Goal: Information Seeking & Learning: Find specific fact

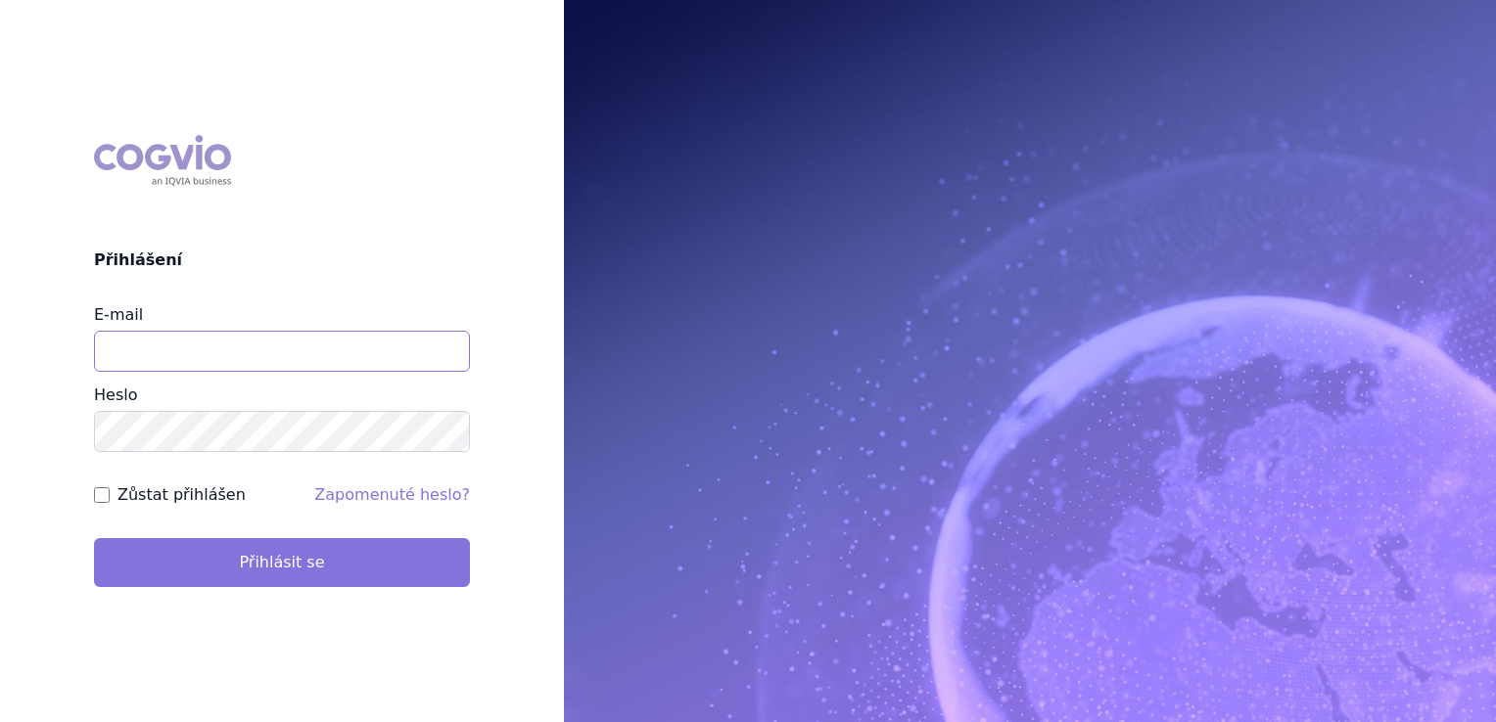
type input "jirihla@seznam.cz"
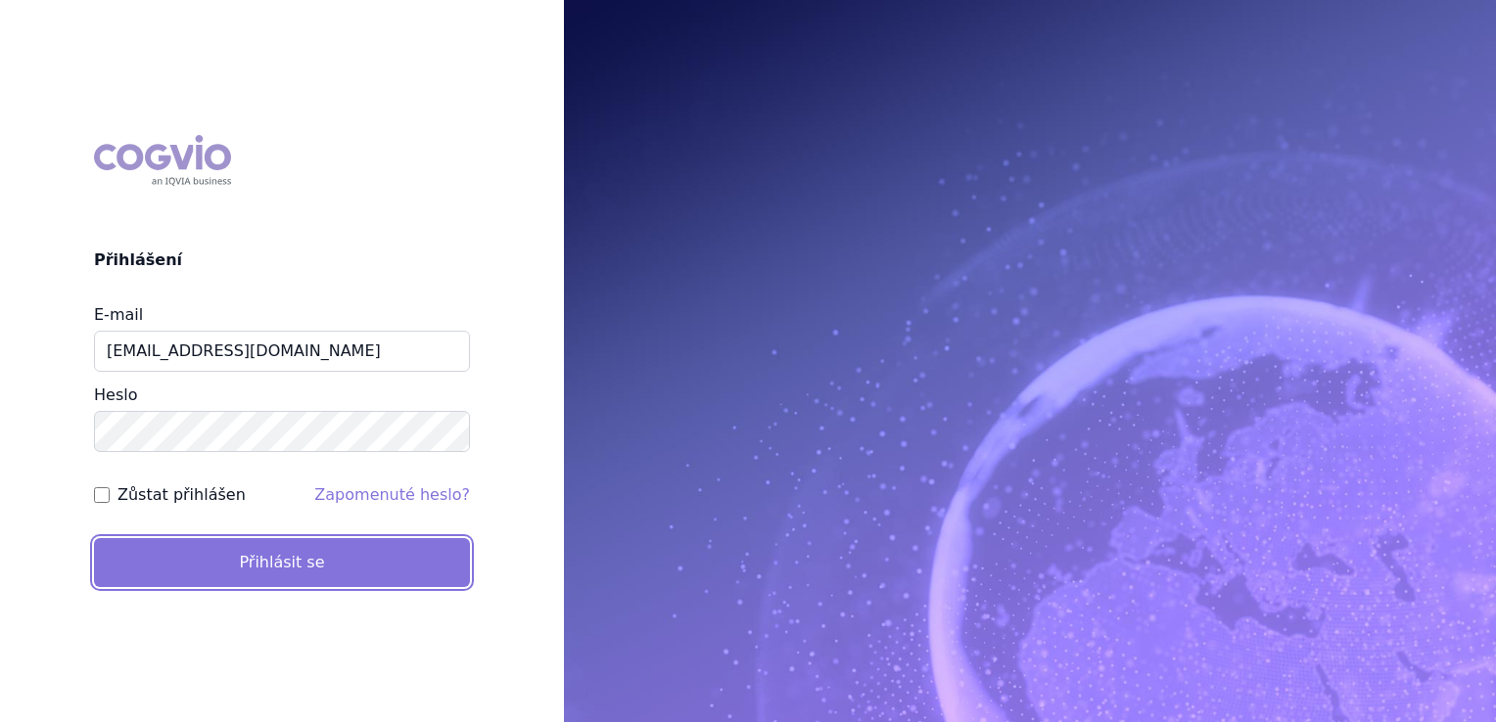
click at [258, 566] on button "Přihlásit se" at bounding box center [282, 562] width 376 height 49
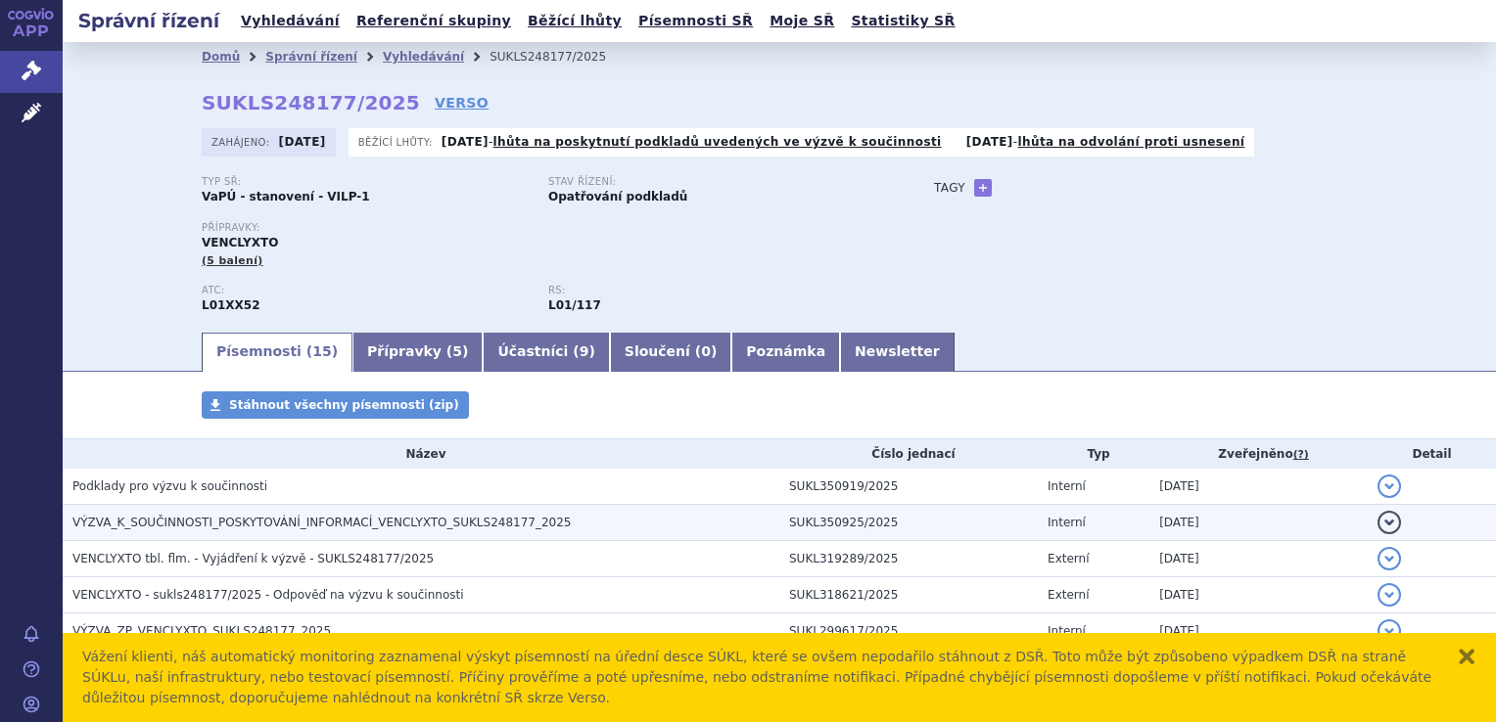
click at [317, 522] on span "VÝZVA_K_SOUČINNOSTI_POSKYTOVÁNÍ_INFORMACÍ_VENCLYXTO_SUKLS248177_2025" at bounding box center [321, 523] width 498 height 14
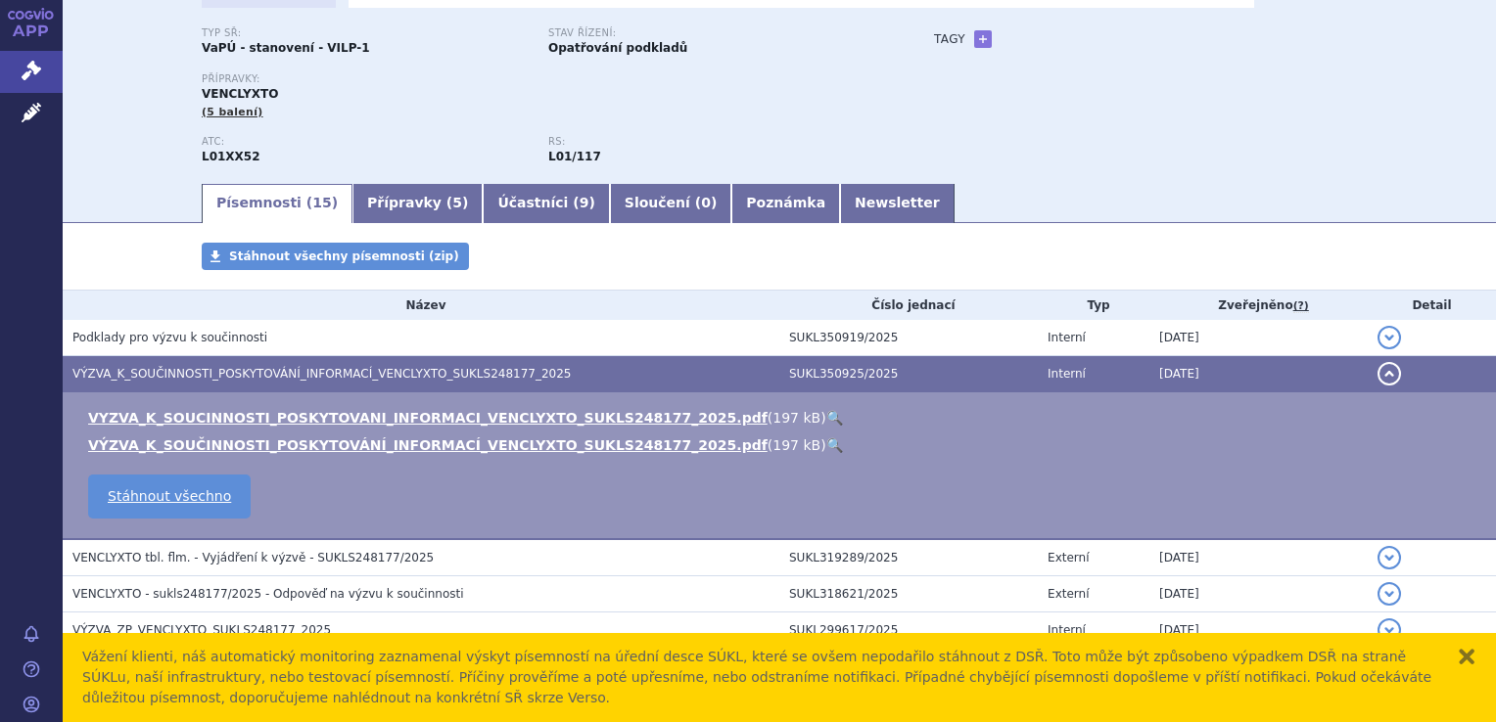
scroll to position [196, 0]
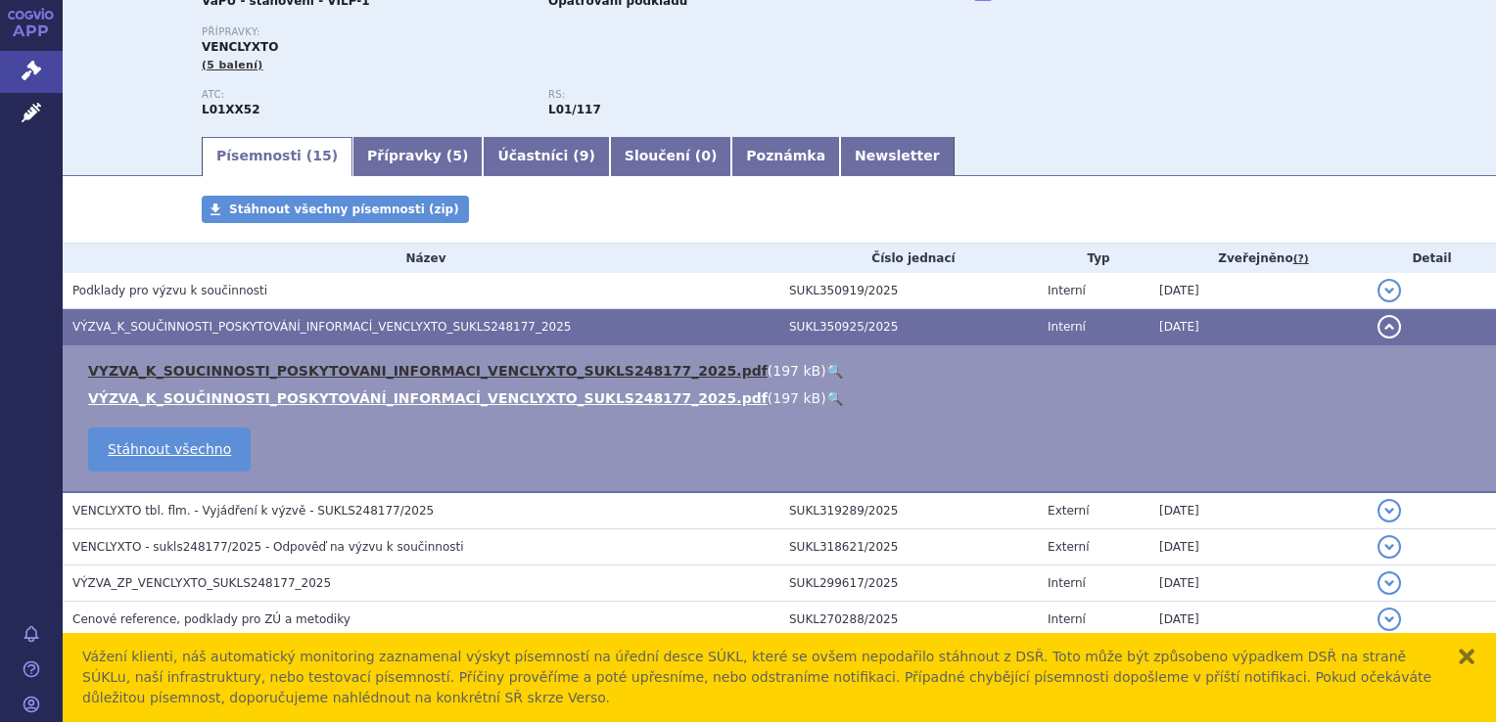
click at [495, 369] on link "VYZVA_K_SOUCINNOSTI_POSKYTOVANI_INFORMACI_VENCLYXTO_SUKLS248177_2025.pdf" at bounding box center [427, 371] width 679 height 16
click at [255, 375] on link "VYZVA_K_SOUCINNOSTI_POSKYTOVANI_INFORMACI_VENCLYXTO_SUKLS248177_2025.pdf" at bounding box center [427, 371] width 679 height 16
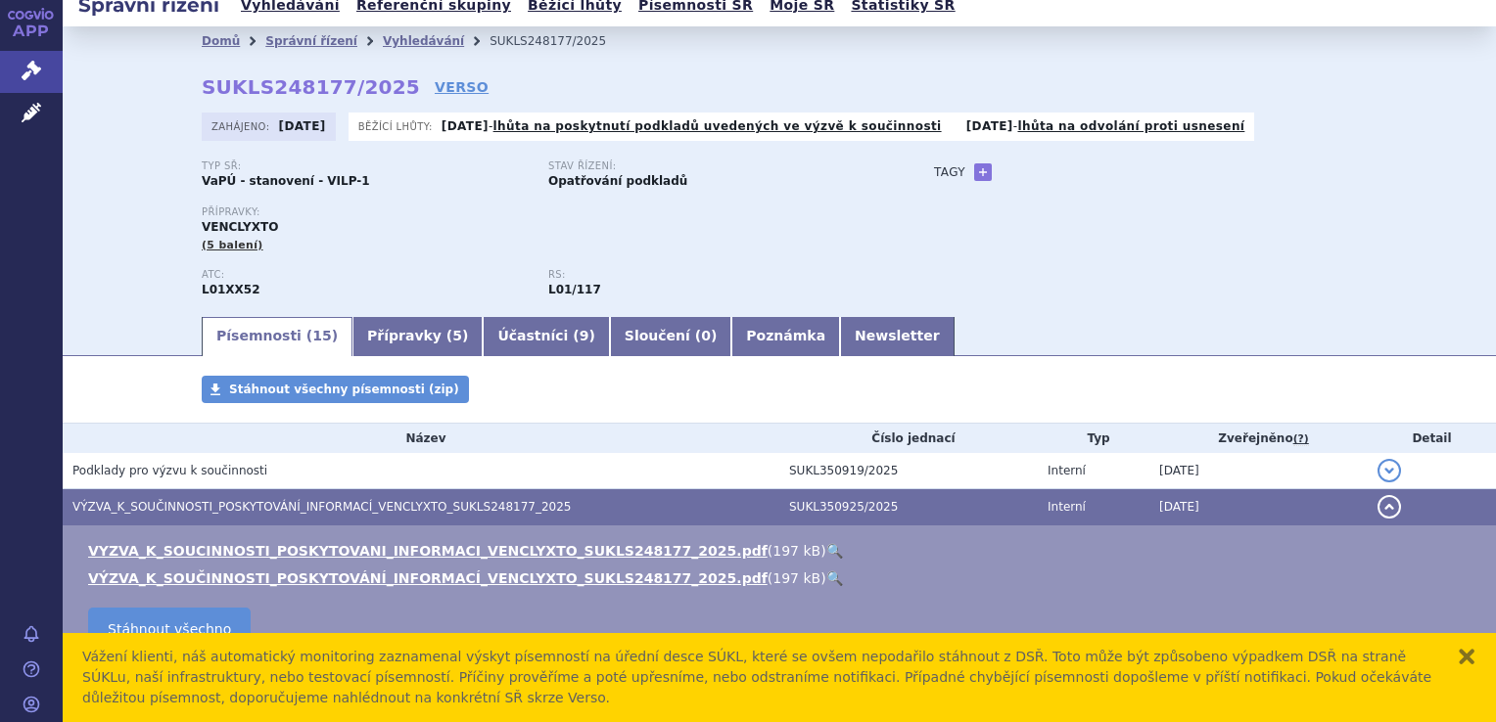
scroll to position [0, 0]
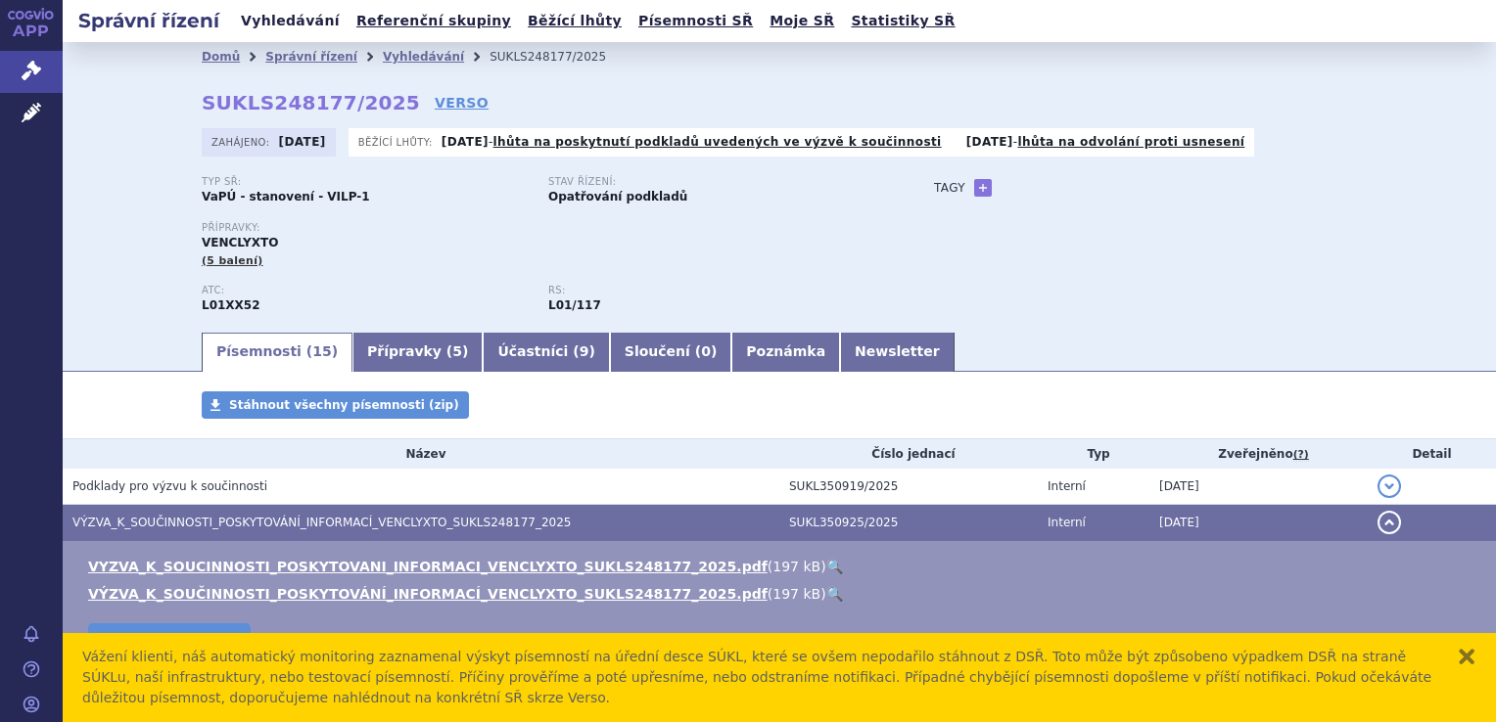
click at [276, 21] on link "Vyhledávání" at bounding box center [290, 21] width 111 height 26
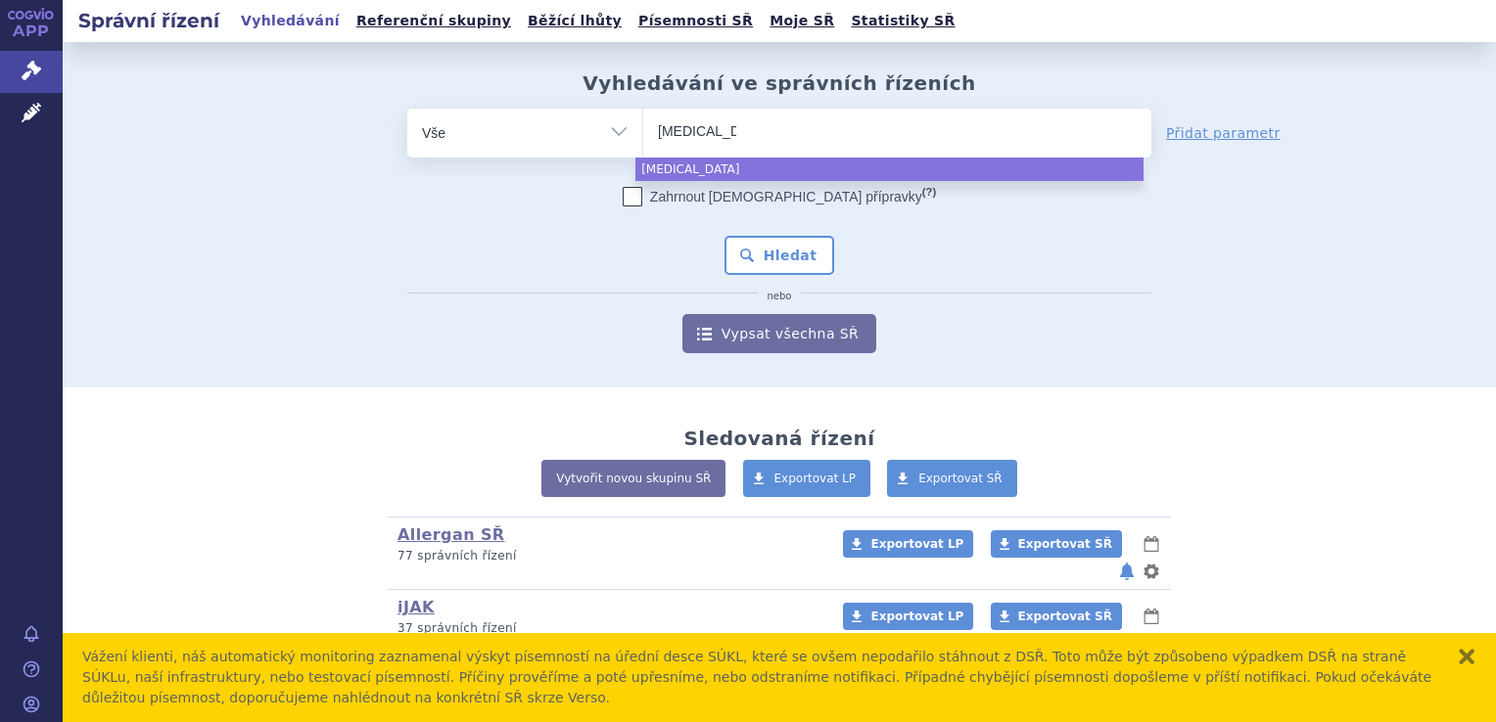
select select "[MEDICAL_DATA]"
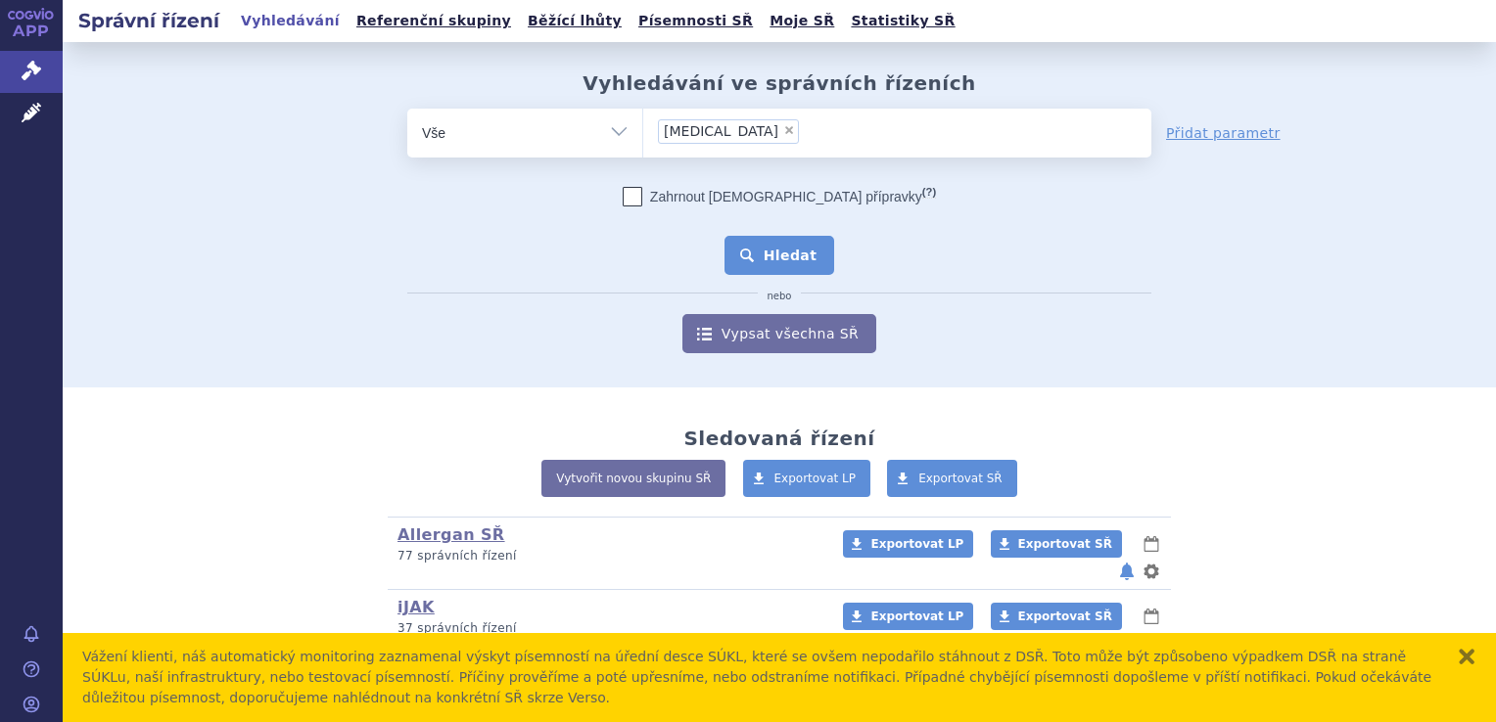
click at [794, 255] on button "Hledat" at bounding box center [779, 255] width 111 height 39
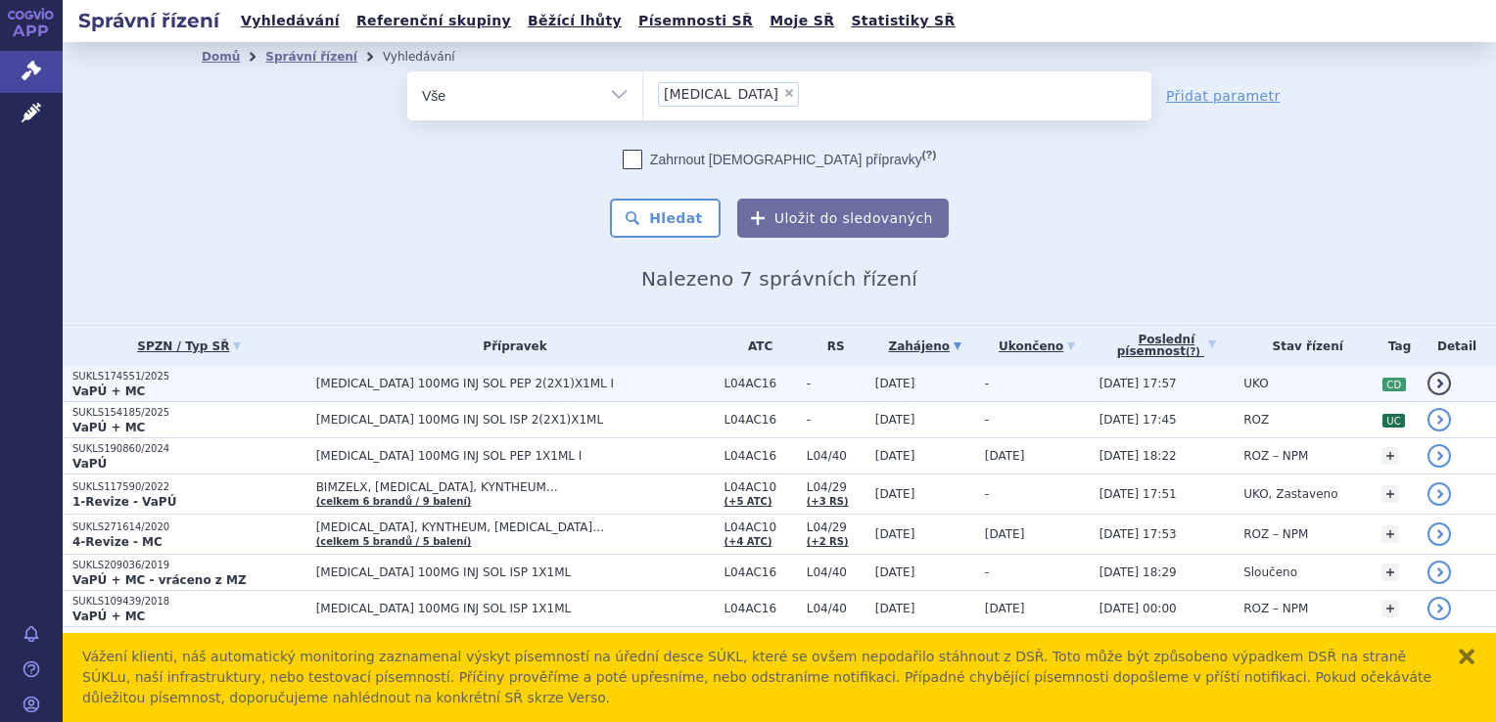
click at [88, 385] on strong "VaPÚ + MC" at bounding box center [108, 392] width 72 height 14
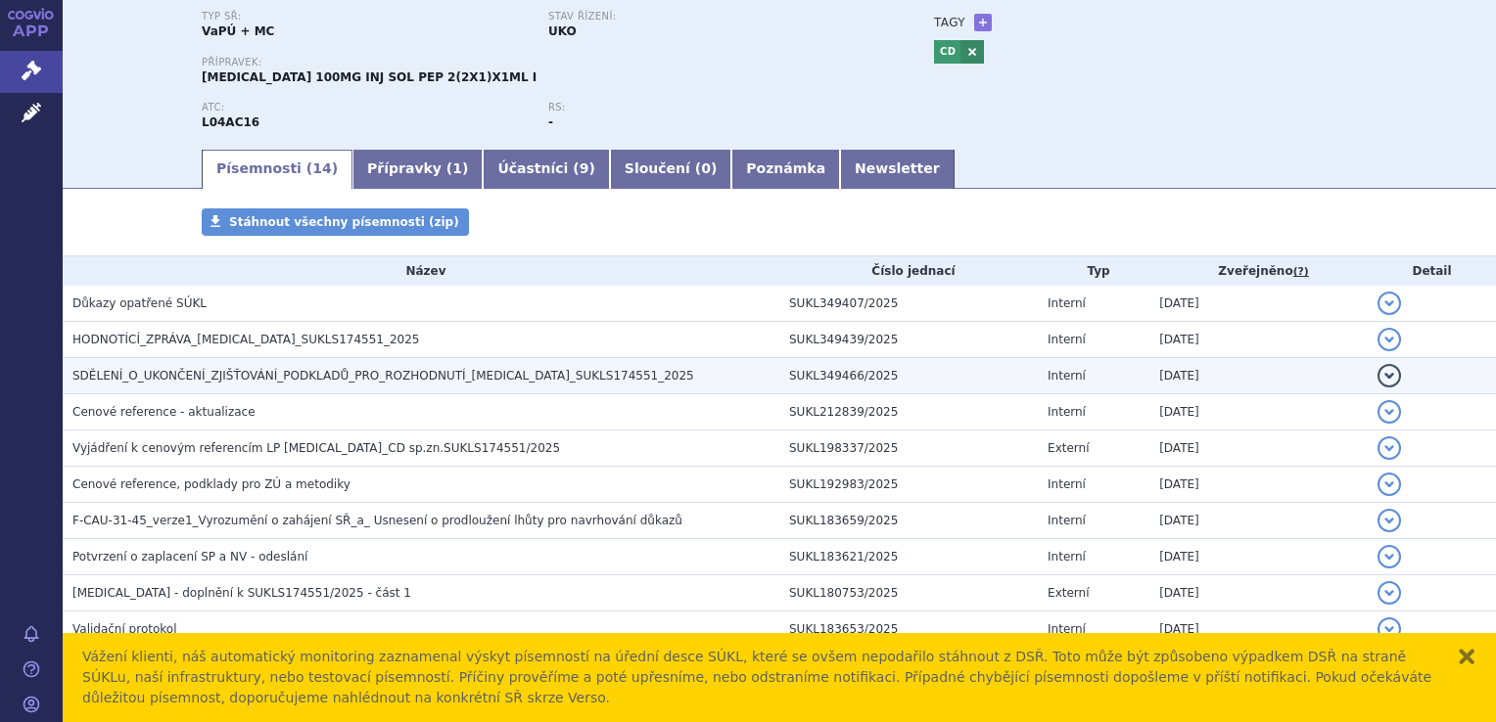
scroll to position [196, 0]
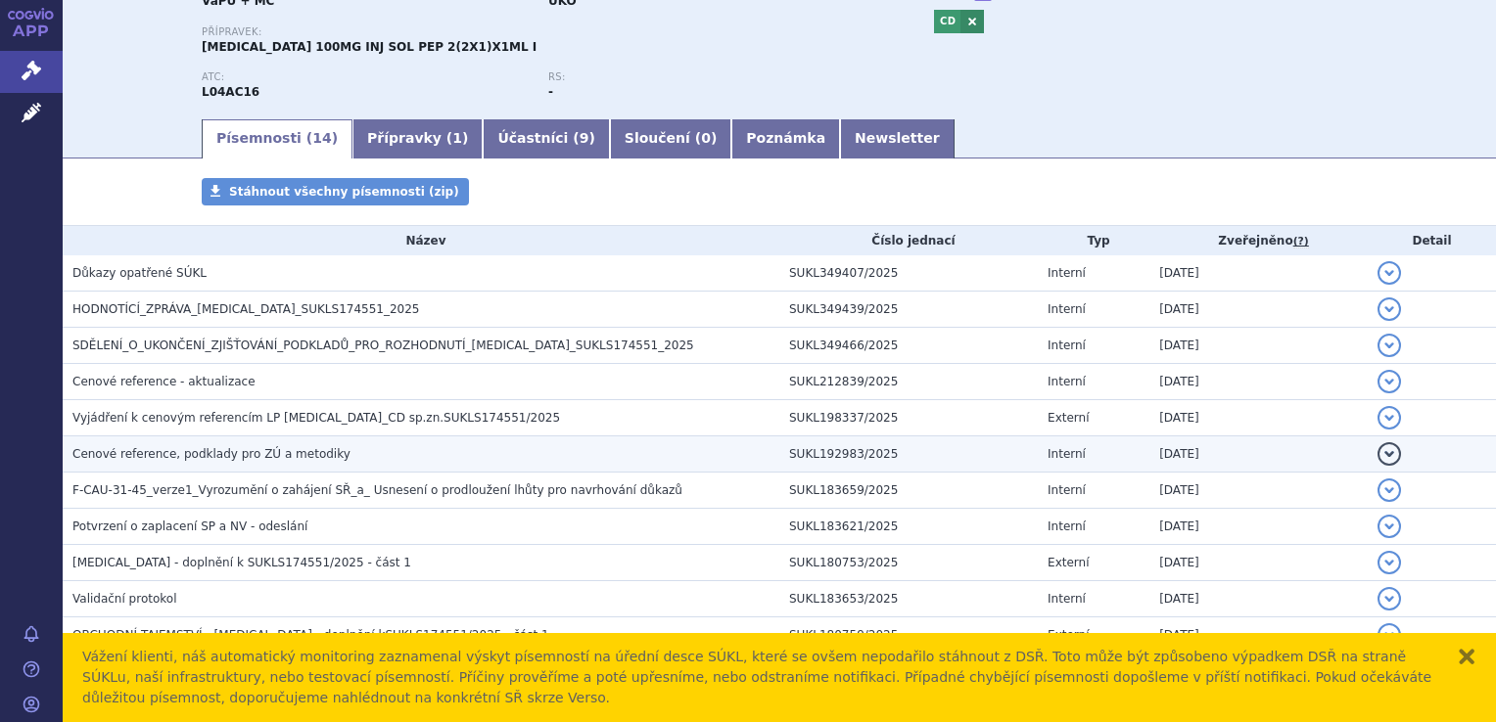
click at [290, 457] on span "Cenové reference, podklady pro ZÚ a metodiky" at bounding box center [211, 454] width 278 height 14
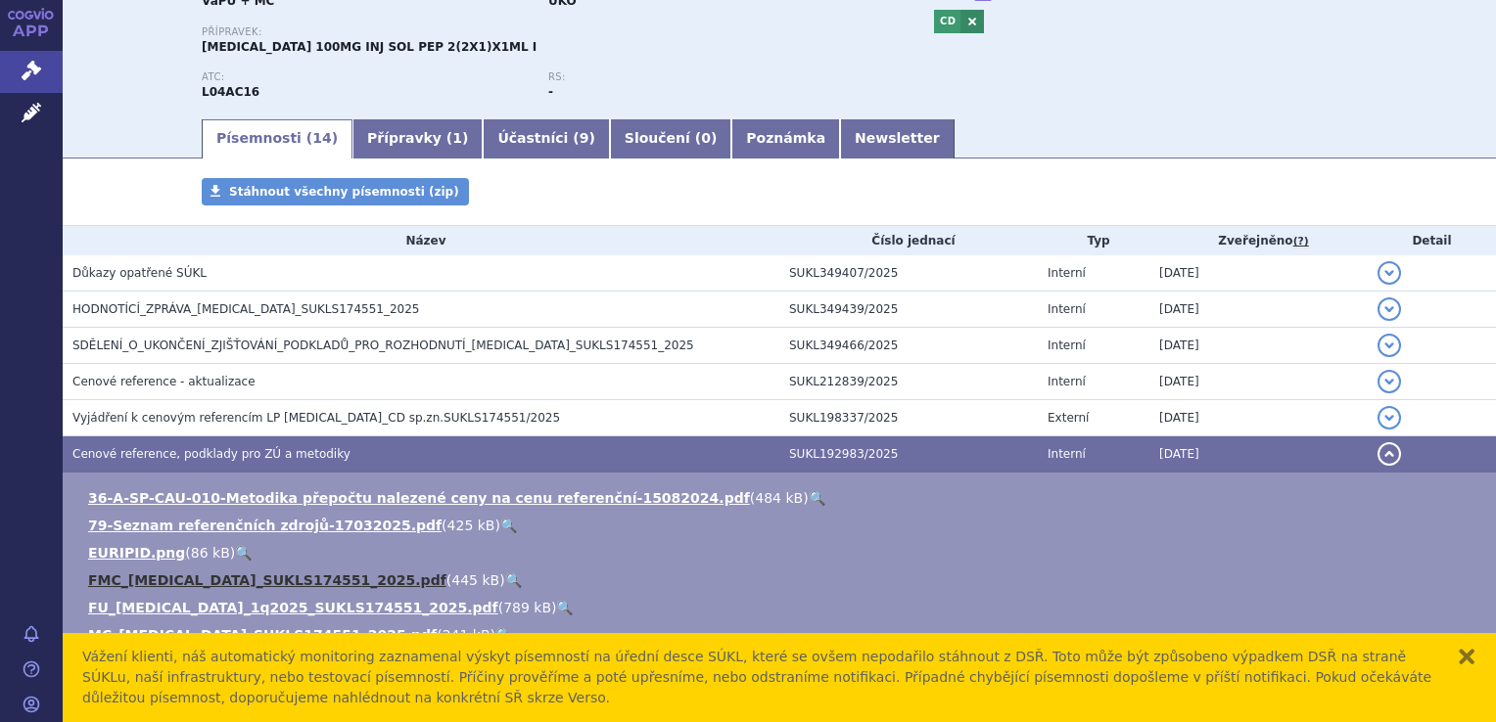
click at [302, 580] on link "FMC_TREMFYA_SUKLS174551_2025.pdf" at bounding box center [267, 581] width 358 height 16
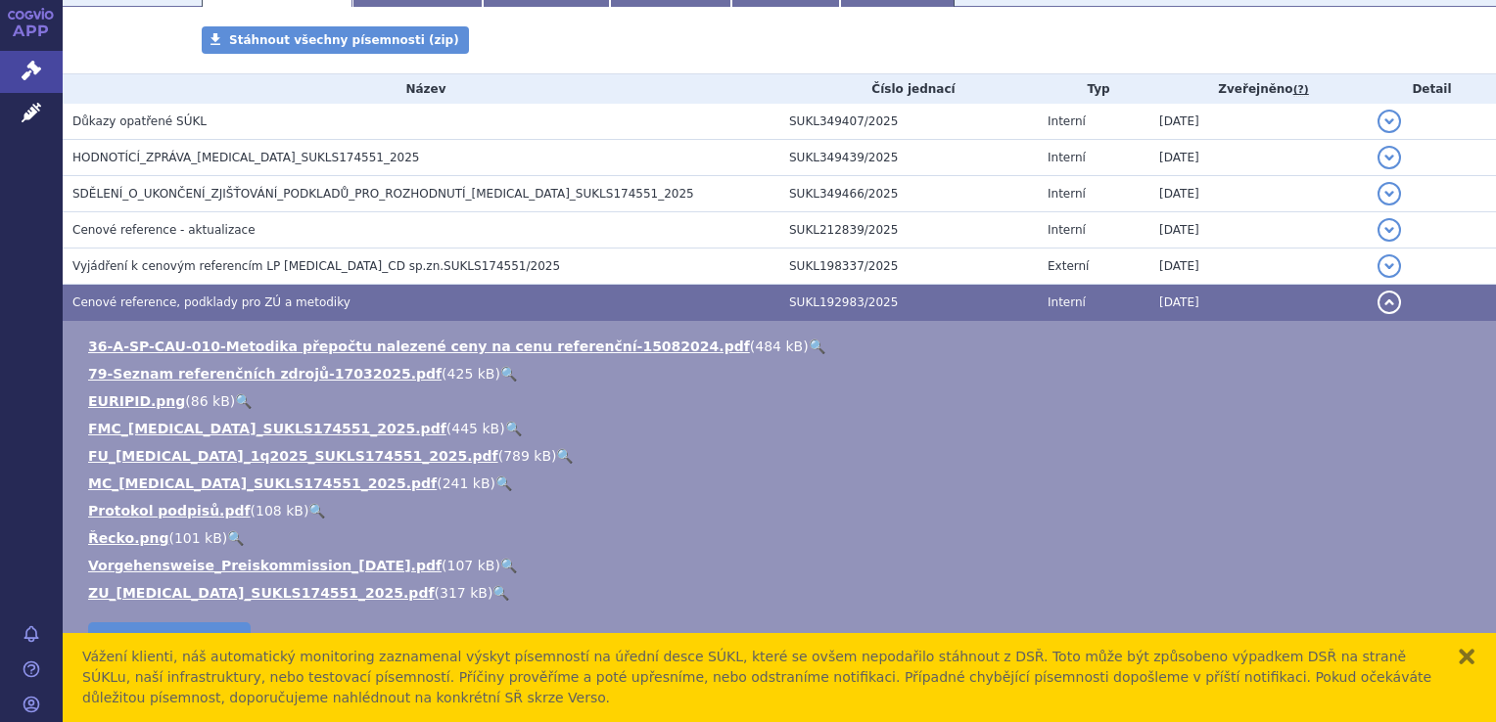
scroll to position [392, 0]
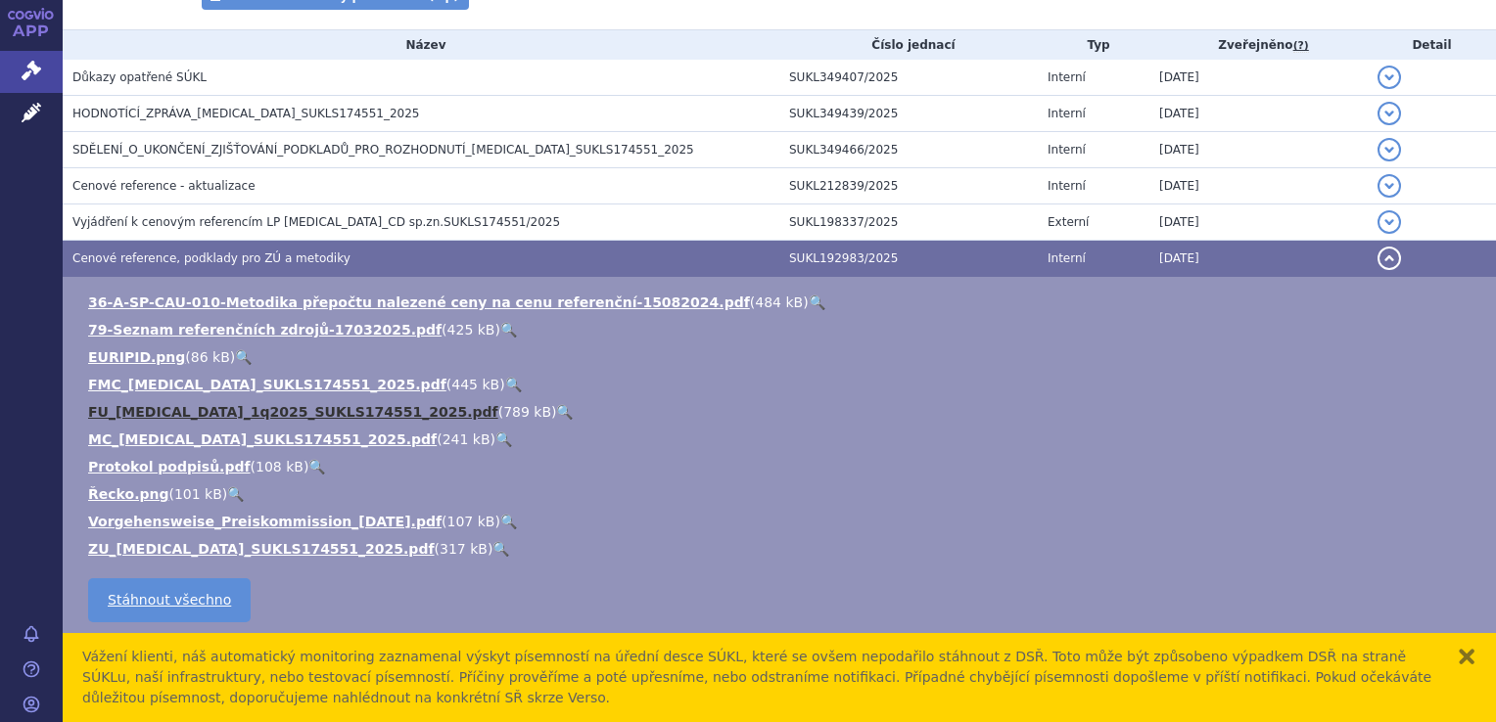
click at [259, 411] on link "FU_TREMFYA_1q2025_SUKLS174551_2025.pdf" at bounding box center [293, 412] width 410 height 16
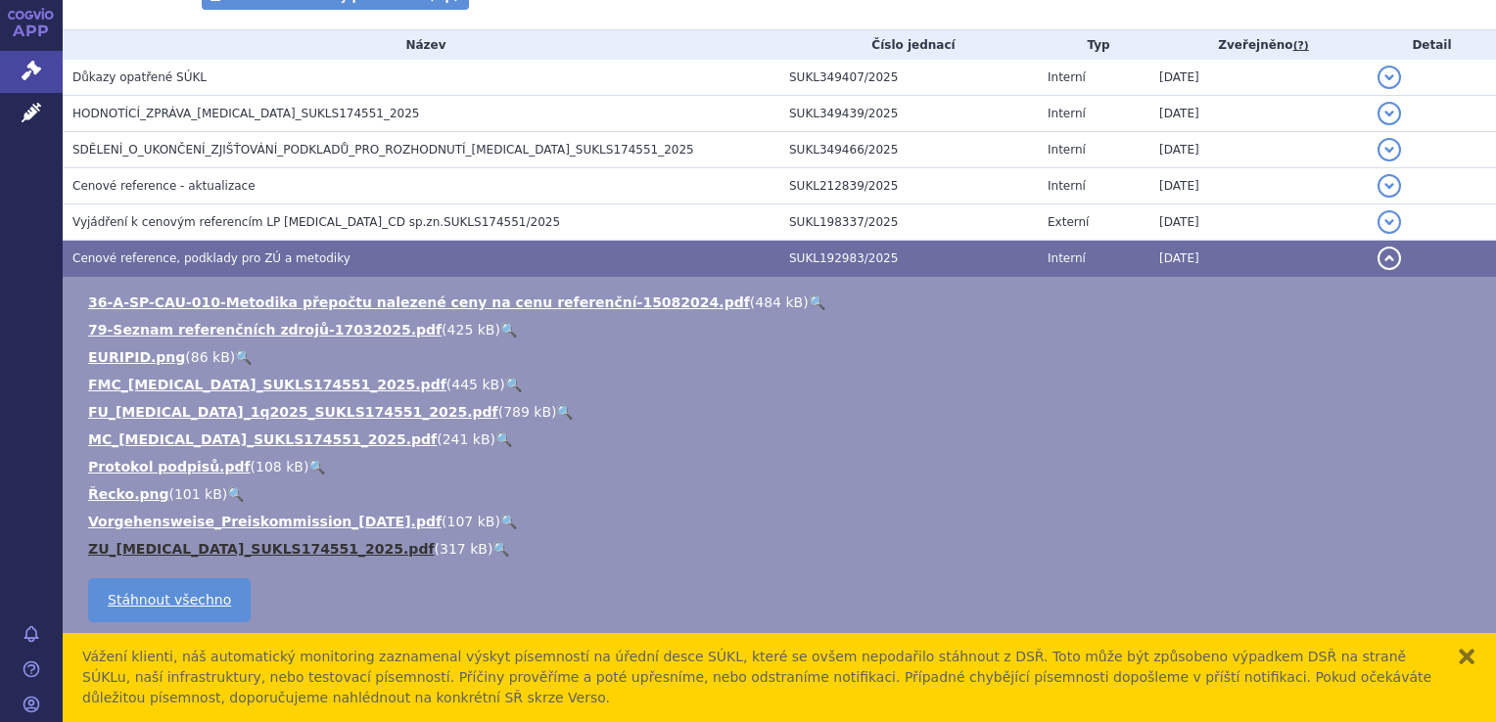
click at [281, 553] on link "ZU_TREMFYA_SUKLS174551_2025.pdf" at bounding box center [261, 549] width 347 height 16
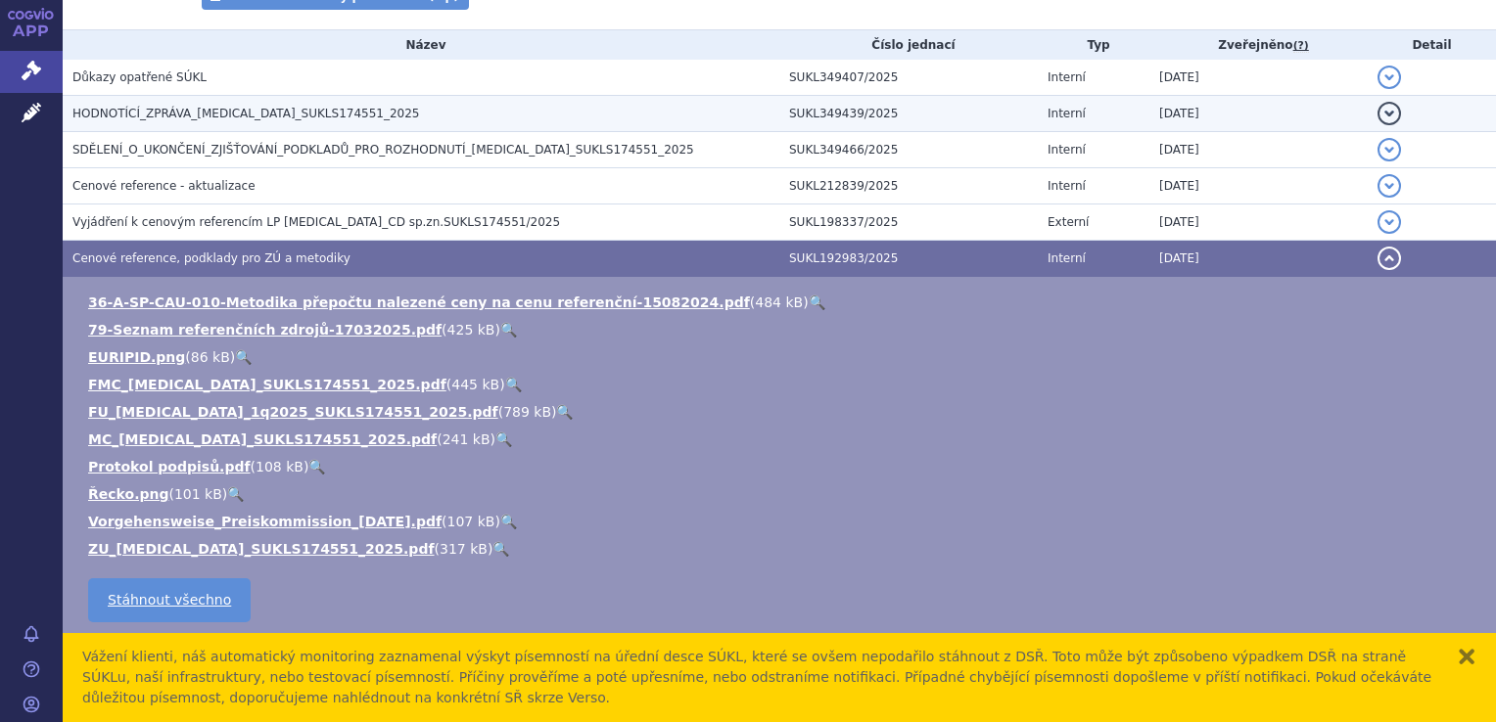
click at [290, 116] on span "HODNOTÍCÍ_ZPRÁVA_TREMFYA_SUKLS174551_2025" at bounding box center [246, 114] width 348 height 14
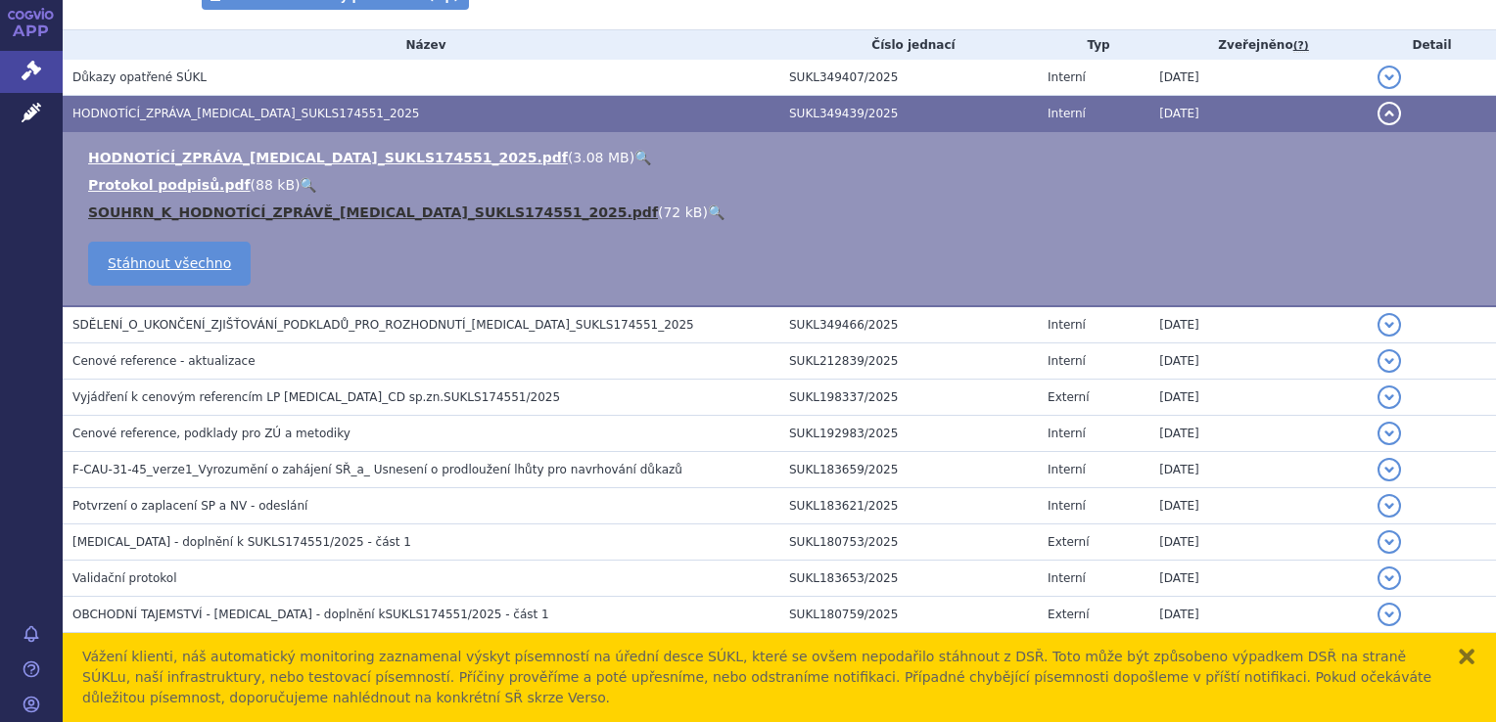
click at [338, 210] on link "SOUHRN_K_HODNOTÍCÍ_ZPRÁVĚ_TREMFYA_SUKLS174551_2025.pdf" at bounding box center [373, 213] width 570 height 16
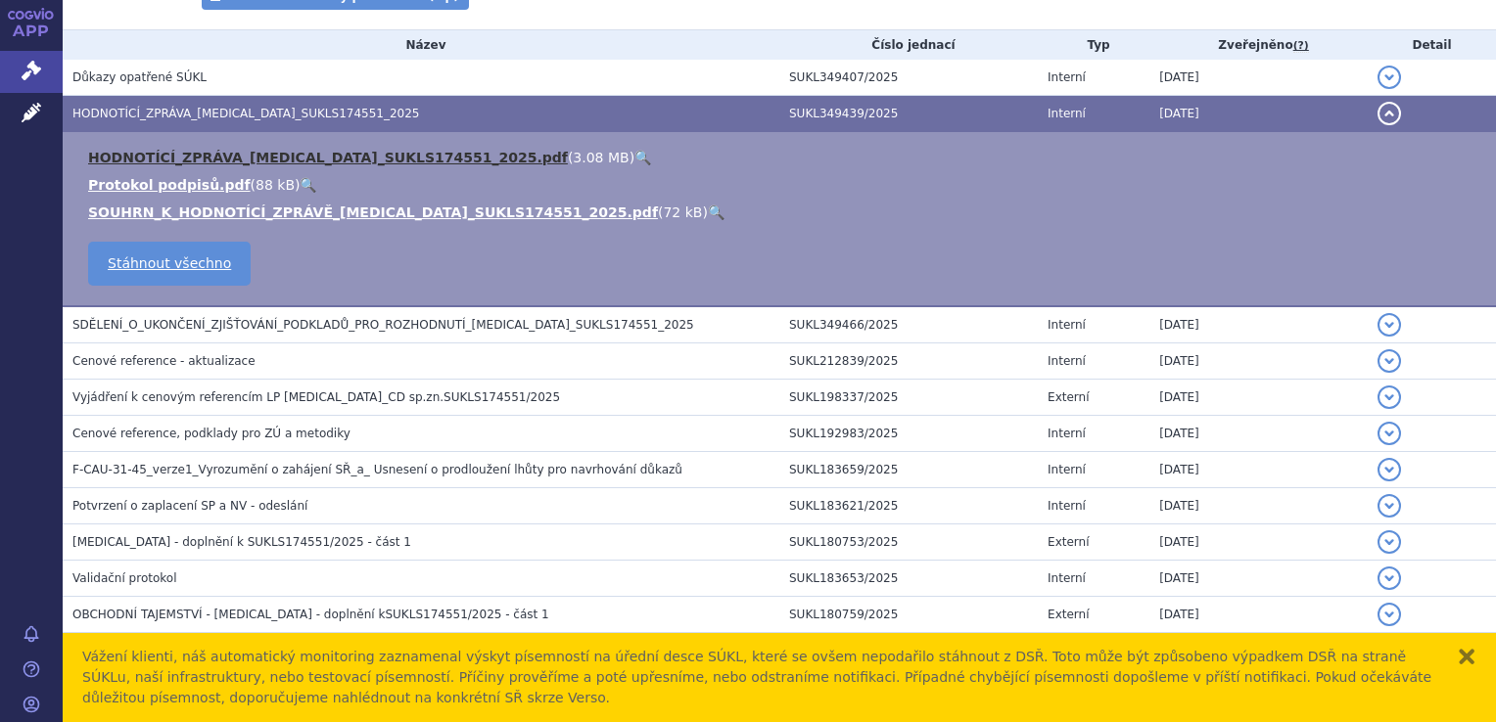
click at [314, 159] on link "HODNOTÍCÍ_ZPRÁVA_TREMFYA_SUKLS174551_2025.pdf" at bounding box center [328, 158] width 480 height 16
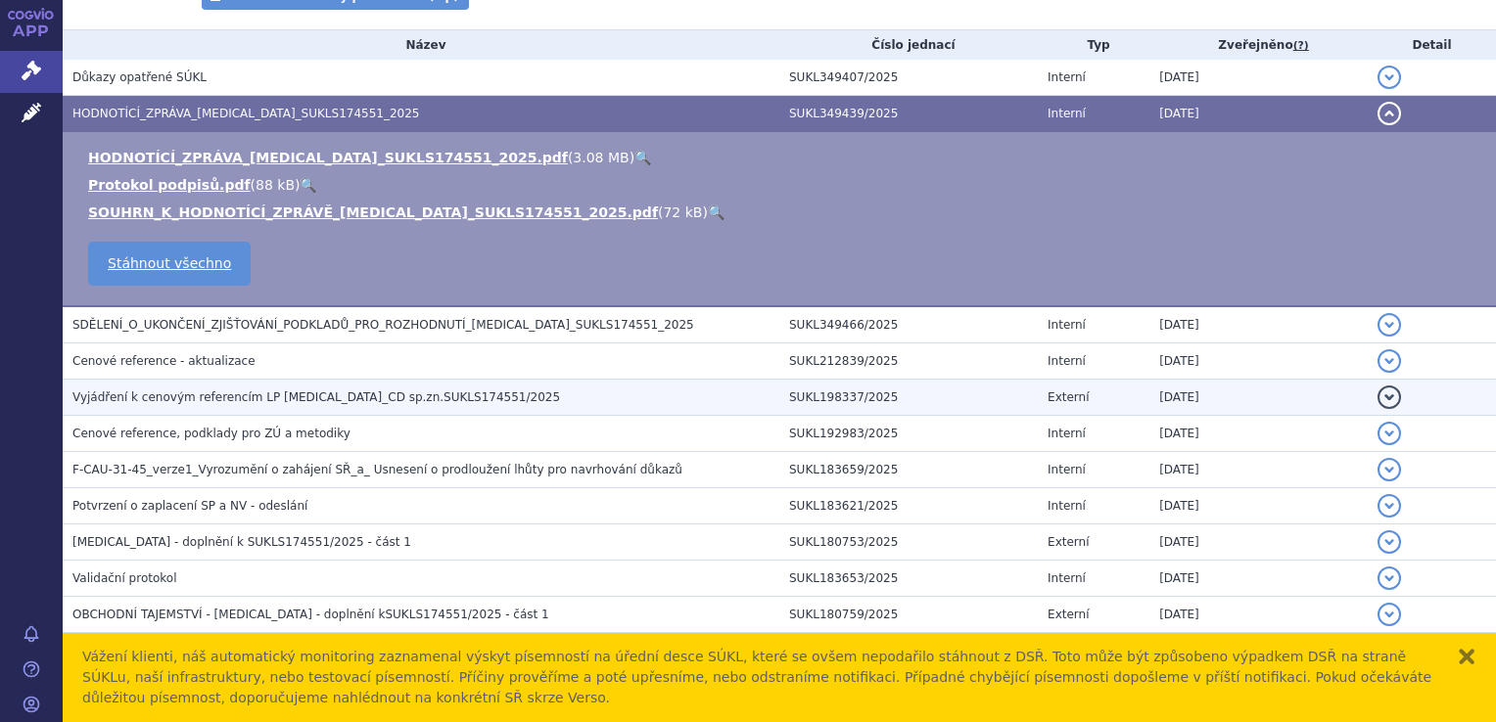
click at [358, 396] on span "Vyjádření k cenovým referencím LP TREMFYA_CD sp.zn.SUKLS174551/2025" at bounding box center [316, 398] width 488 height 14
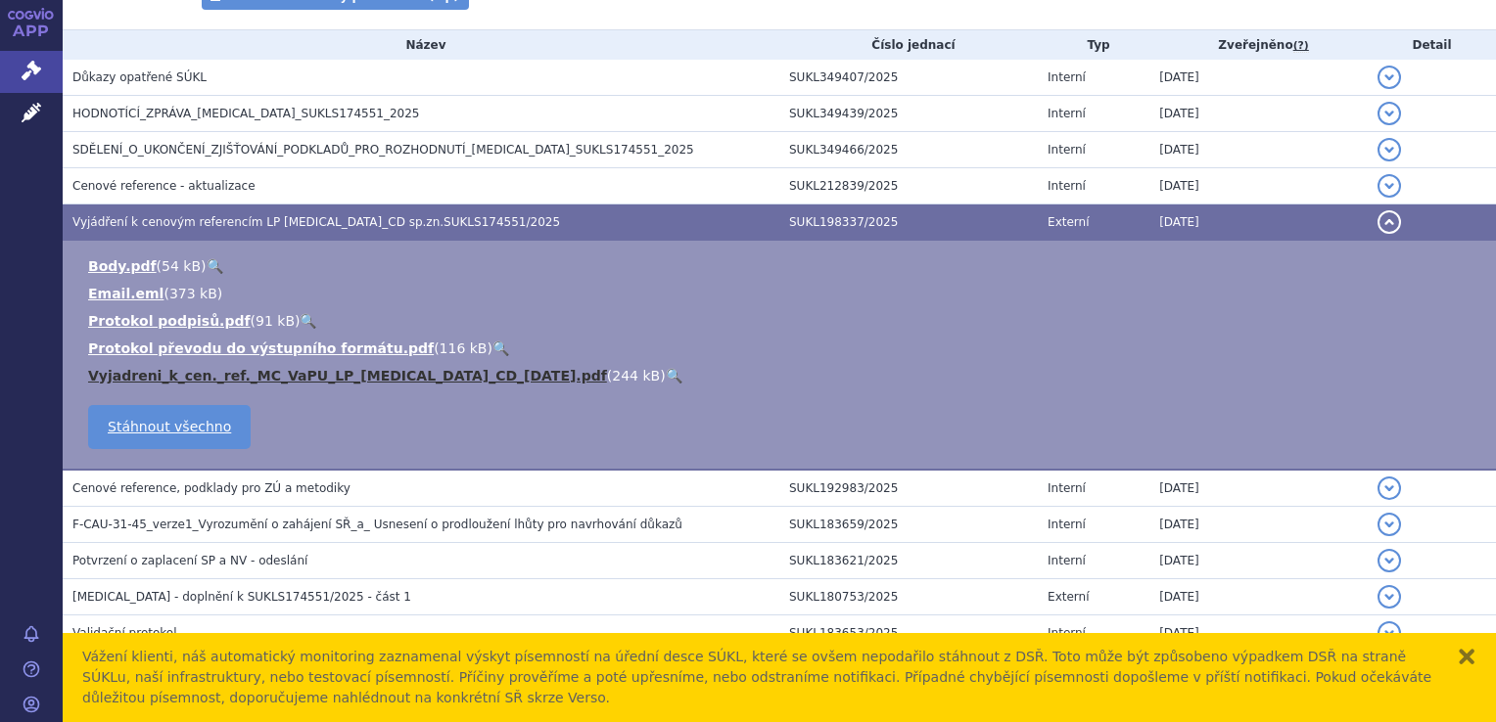
click at [325, 378] on link "Vyjadreni_k_cen._ref._MC_VaPU_LP_TREMFYA_CD_23.5.2025.pdf" at bounding box center [347, 376] width 519 height 16
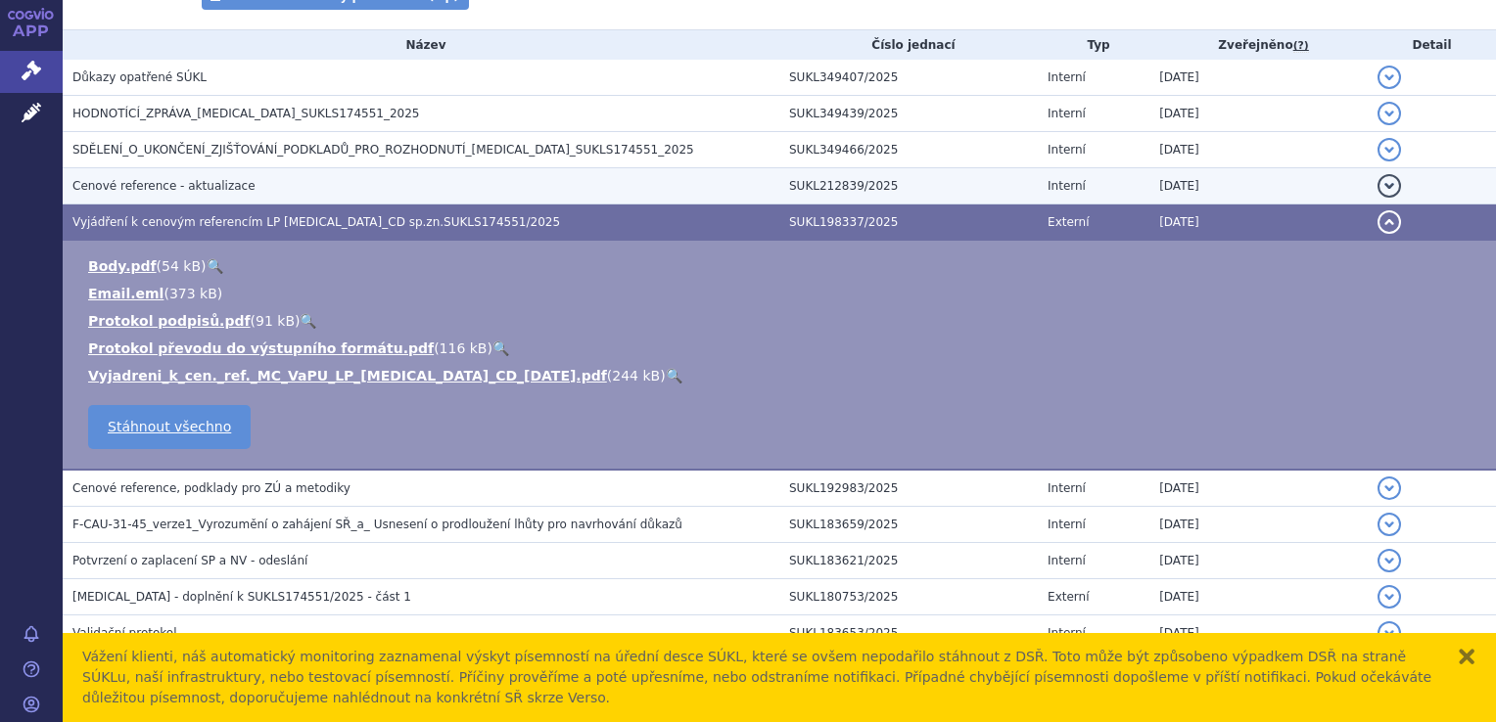
click at [206, 184] on span "Cenové reference - aktualizace" at bounding box center [163, 186] width 183 height 14
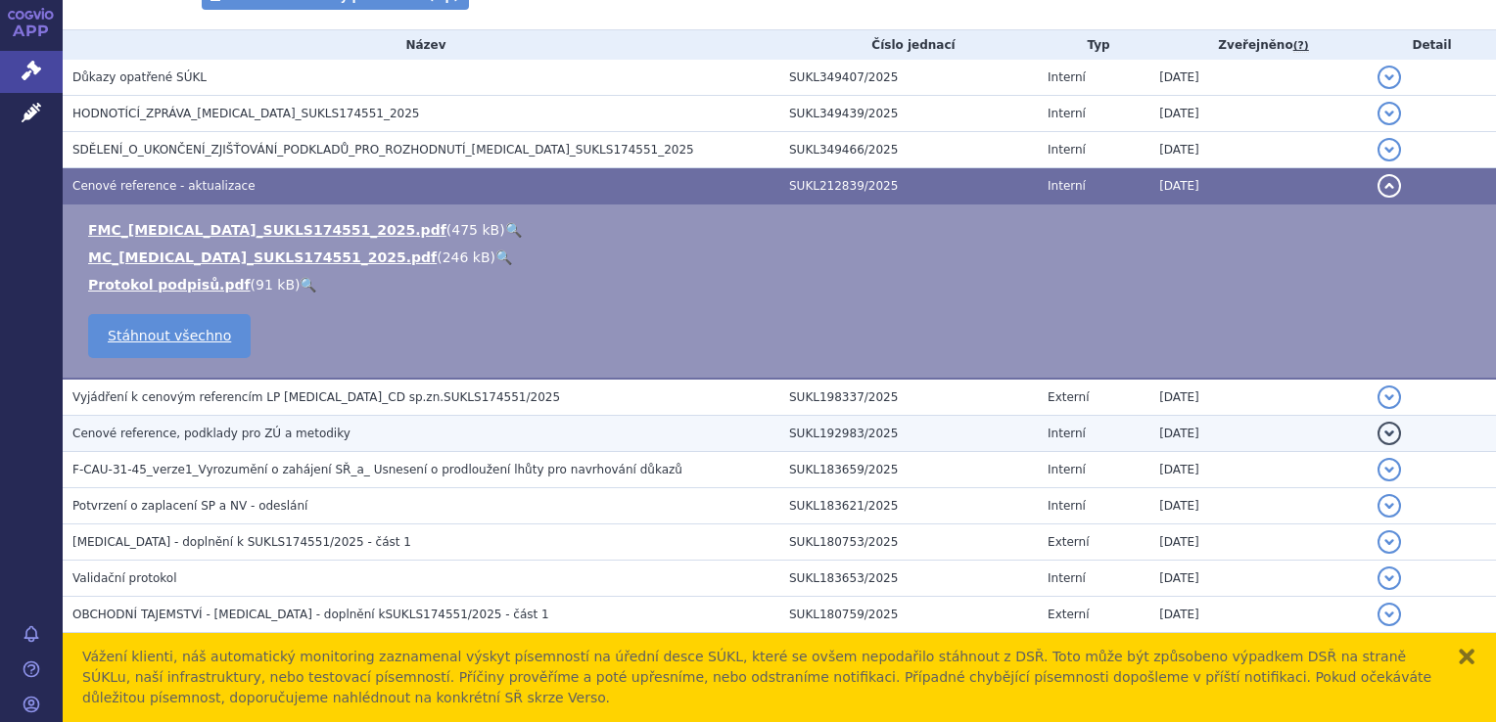
click at [244, 437] on span "Cenové reference, podklady pro ZÚ a metodiky" at bounding box center [211, 434] width 278 height 14
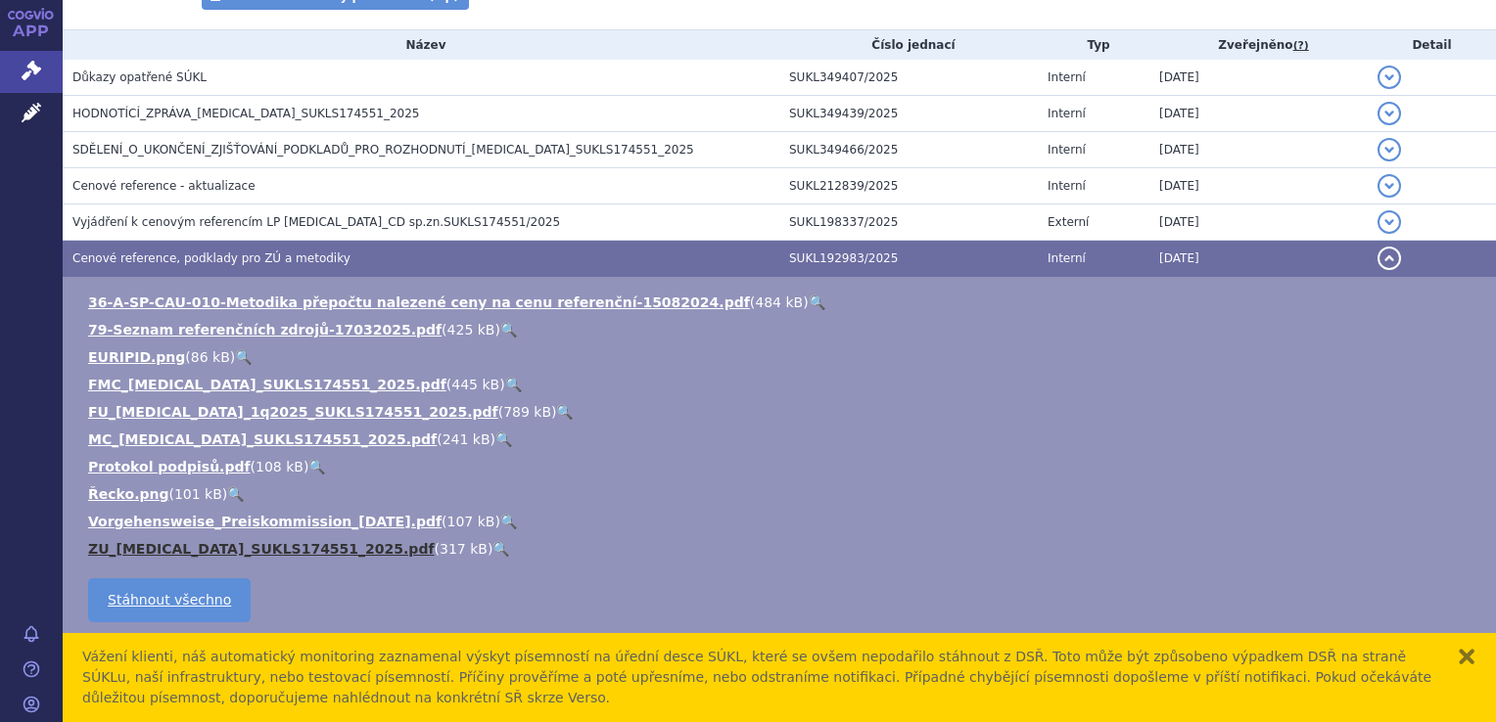
click at [241, 549] on link "ZU_TREMFYA_SUKLS174551_2025.pdf" at bounding box center [261, 549] width 347 height 16
drag, startPoint x: 331, startPoint y: 549, endPoint x: 82, endPoint y: 538, distance: 248.9
click at [82, 538] on ul "36-A-SP-CAU-010-Metodika přepočtu nalezené ceny na cenu referenční-15082024.pdf…" at bounding box center [779, 426] width 1394 height 266
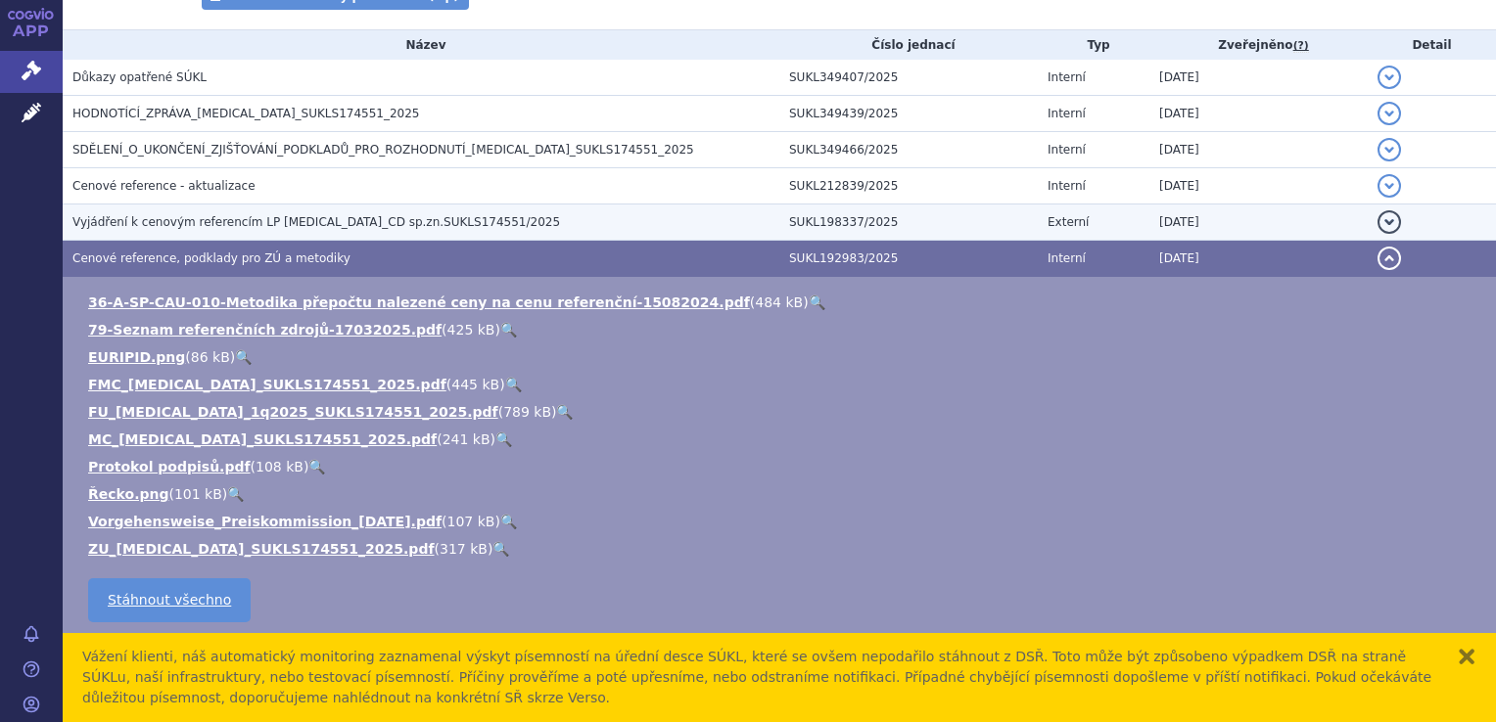
drag, startPoint x: 1234, startPoint y: 260, endPoint x: 1222, endPoint y: 276, distance: 19.6
click at [1234, 260] on td "22.05.2025" at bounding box center [1258, 259] width 218 height 36
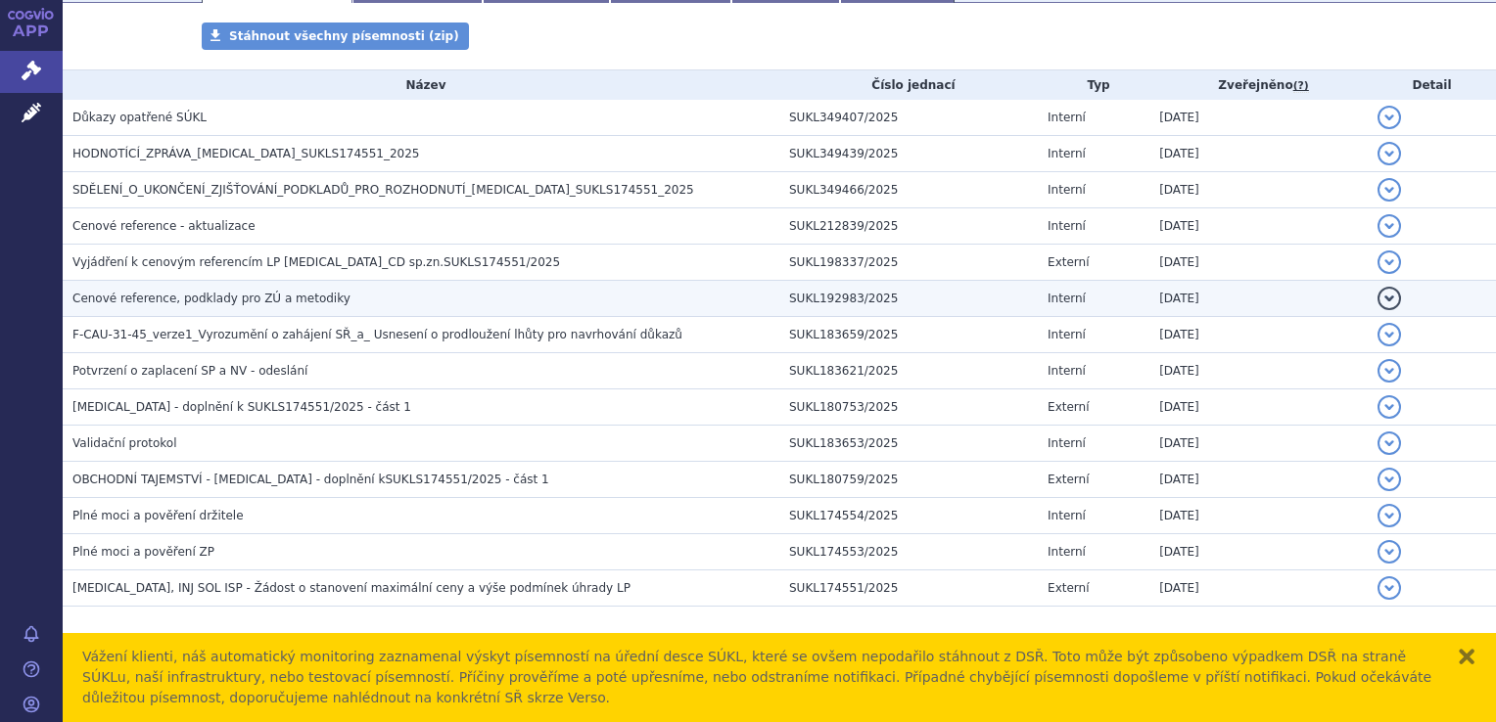
click at [223, 300] on span "Cenové reference, podklady pro ZÚ a metodiky" at bounding box center [211, 299] width 278 height 14
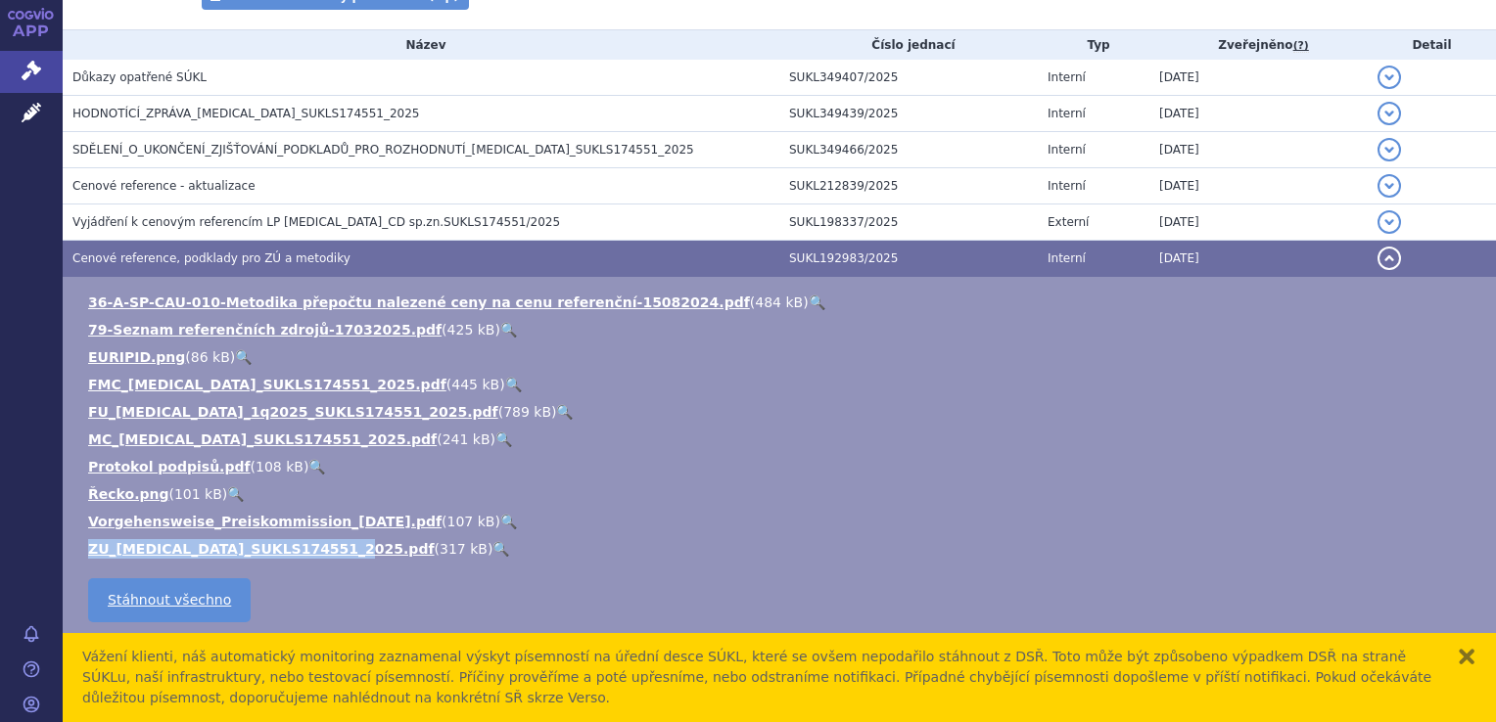
drag, startPoint x: 332, startPoint y: 547, endPoint x: 67, endPoint y: 547, distance: 265.3
click at [67, 547] on td "36-A-SP-CAU-010-Metodika přepočtu nalezené ceny na cenu referenční-15082024.pdf…" at bounding box center [779, 460] width 1433 height 367
copy link "ZU_TREMFYA_SUKLS174551_2025.pdf"
